Goal: Task Accomplishment & Management: Manage account settings

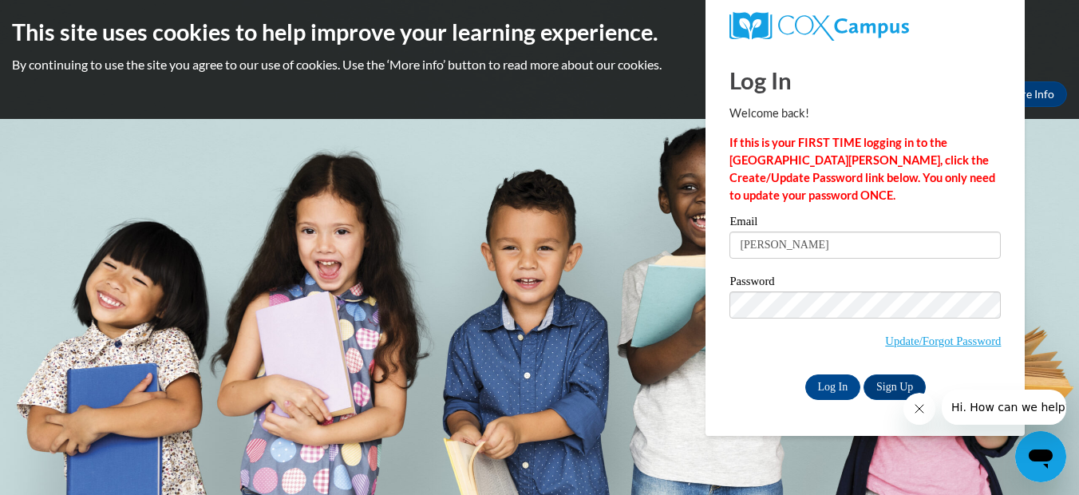
type input "[EMAIL_ADDRESS][DOMAIN_NAME]"
drag, startPoint x: 913, startPoint y: 286, endPoint x: 799, endPoint y: 350, distance: 131.2
click at [799, 350] on span "Update/Forgot Password" at bounding box center [865, 324] width 271 height 66
click at [836, 379] on input "Log In" at bounding box center [833, 387] width 56 height 26
